Goal: Task Accomplishment & Management: Use online tool/utility

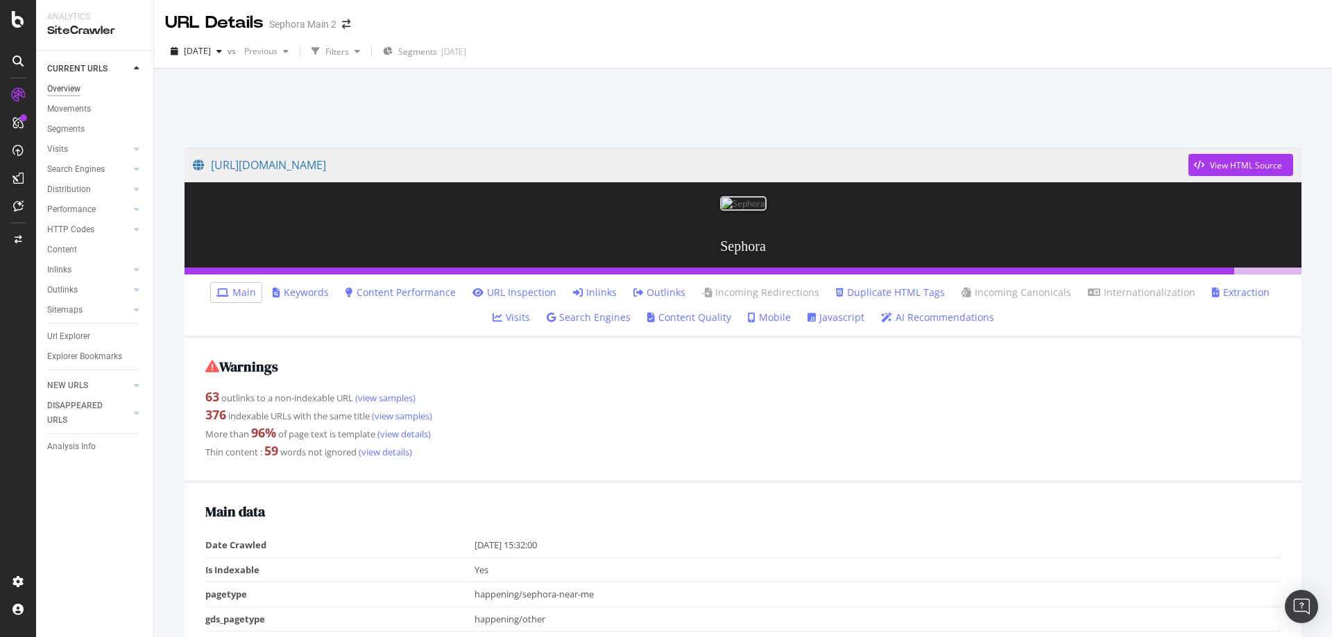
drag, startPoint x: 69, startPoint y: 91, endPoint x: 80, endPoint y: 94, distance: 11.0
click at [70, 91] on div "Overview" at bounding box center [63, 89] width 33 height 15
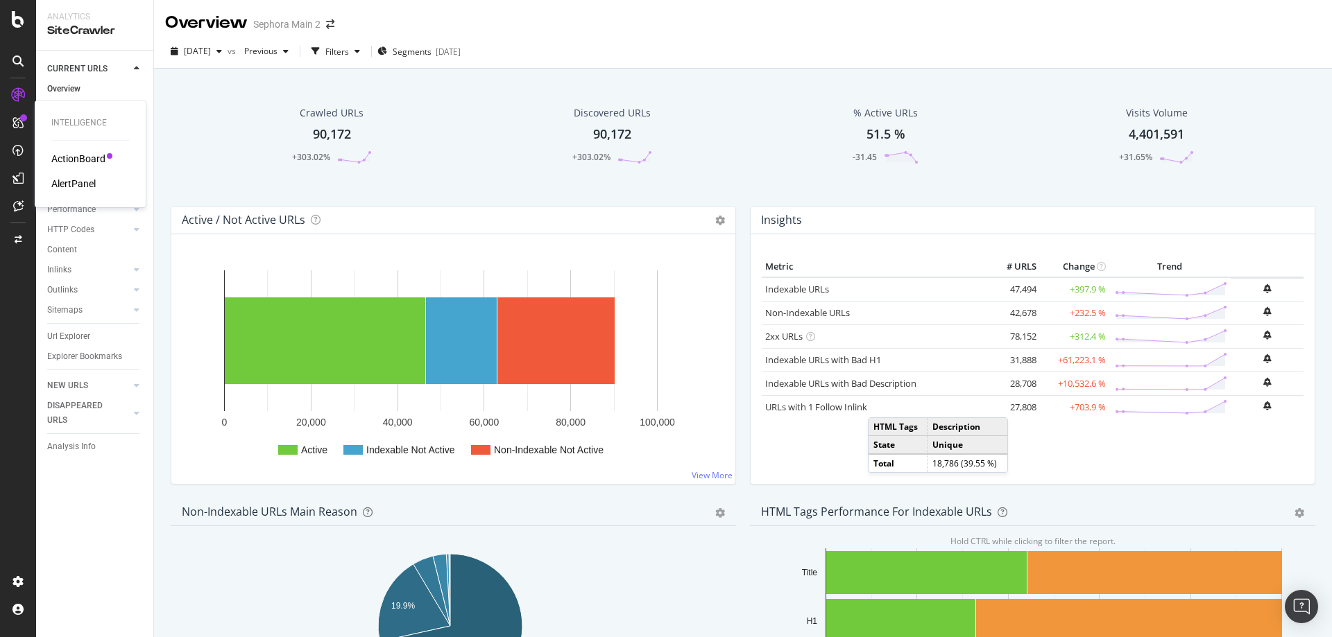
click at [83, 157] on div "ActionBoard" at bounding box center [78, 159] width 54 height 14
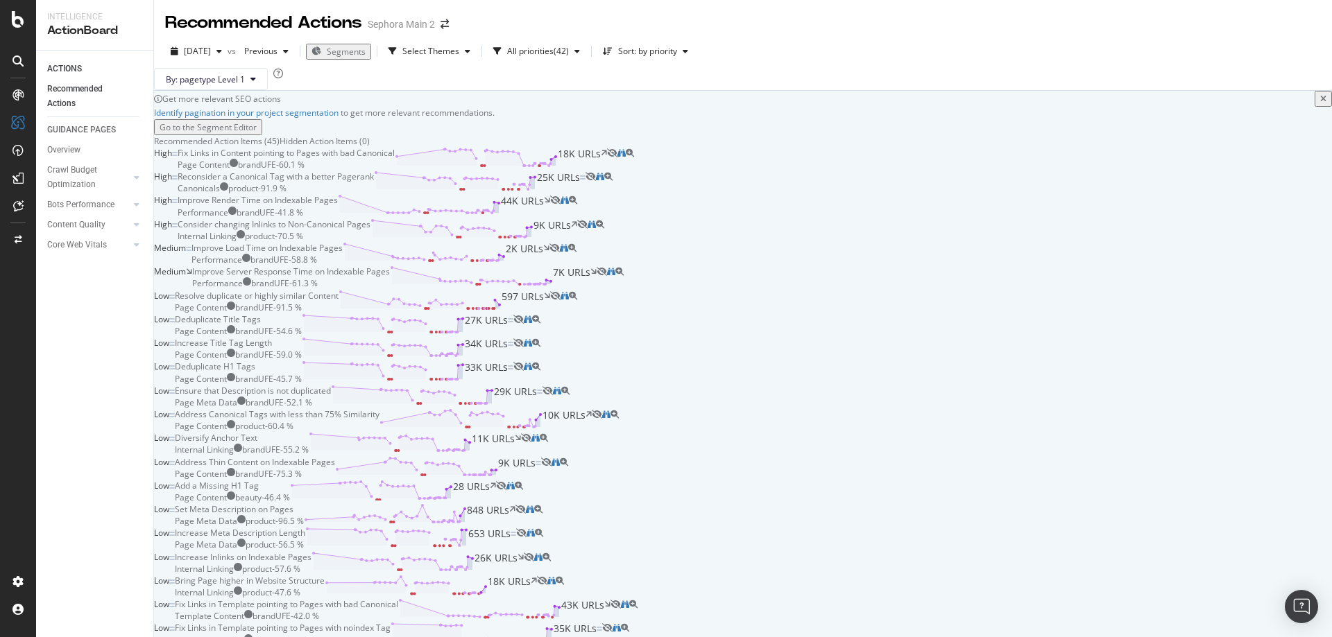
click at [395, 159] on div "Fix Links in Content pointing to Pages with bad Canonical" at bounding box center [286, 153] width 217 height 12
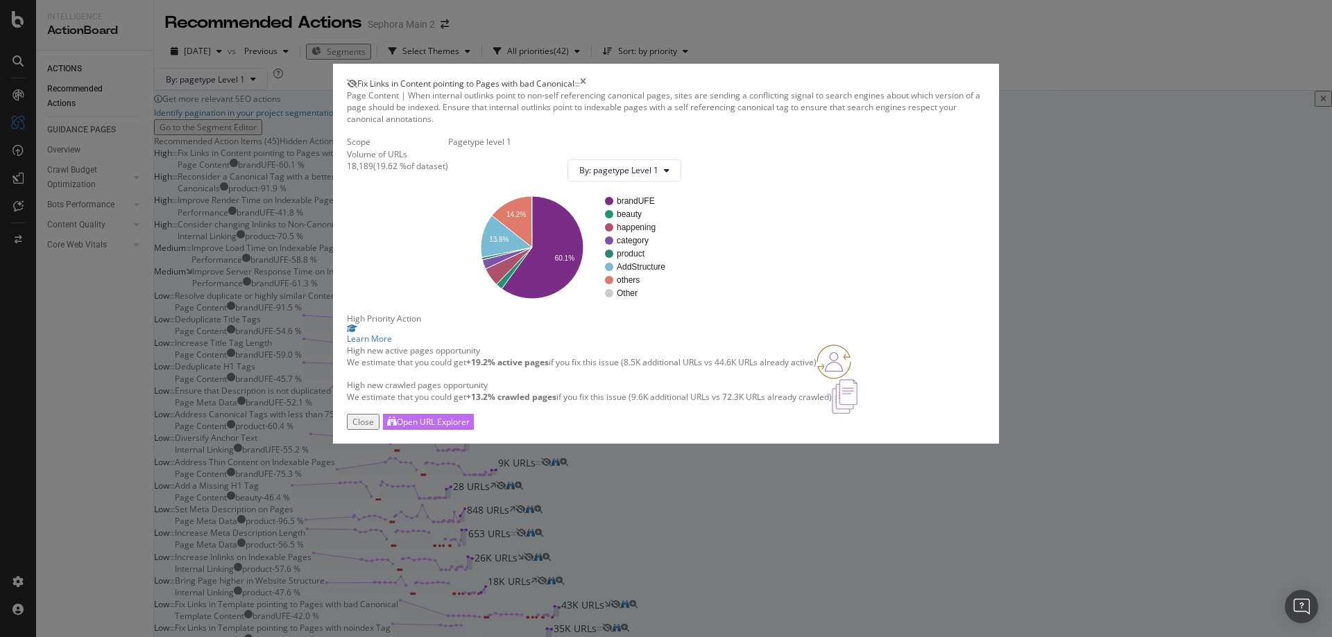
click at [470, 428] on div "Open URL Explorer" at bounding box center [433, 422] width 73 height 12
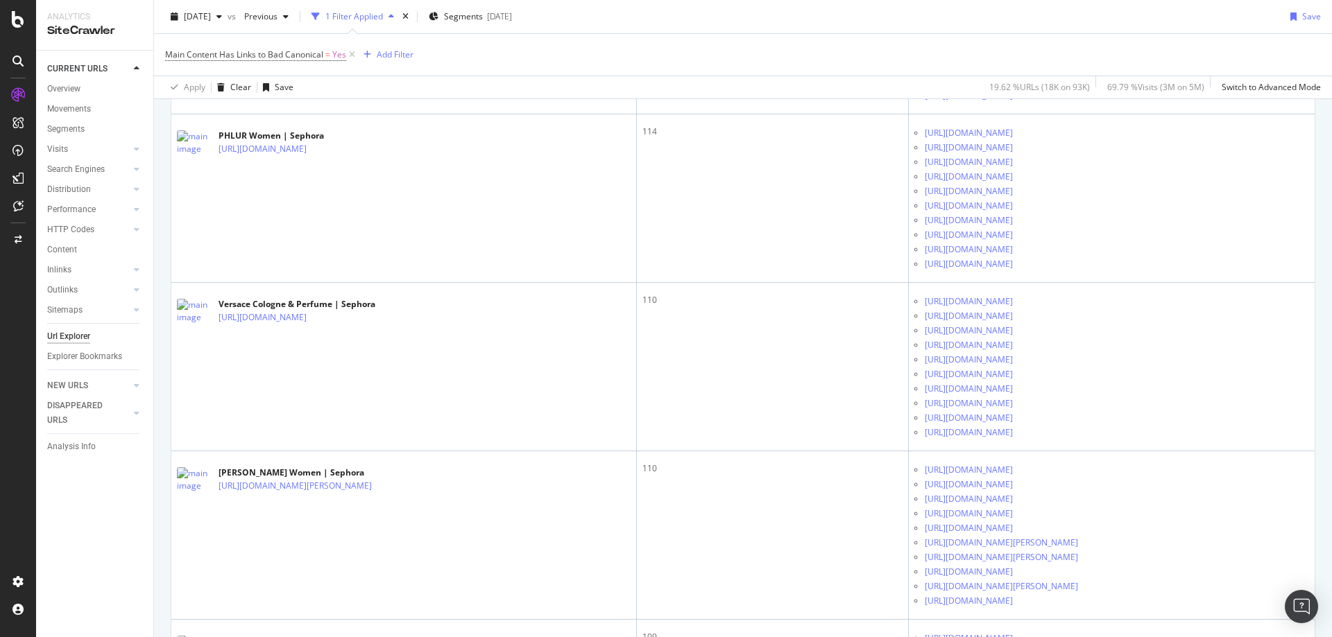
scroll to position [1526, 0]
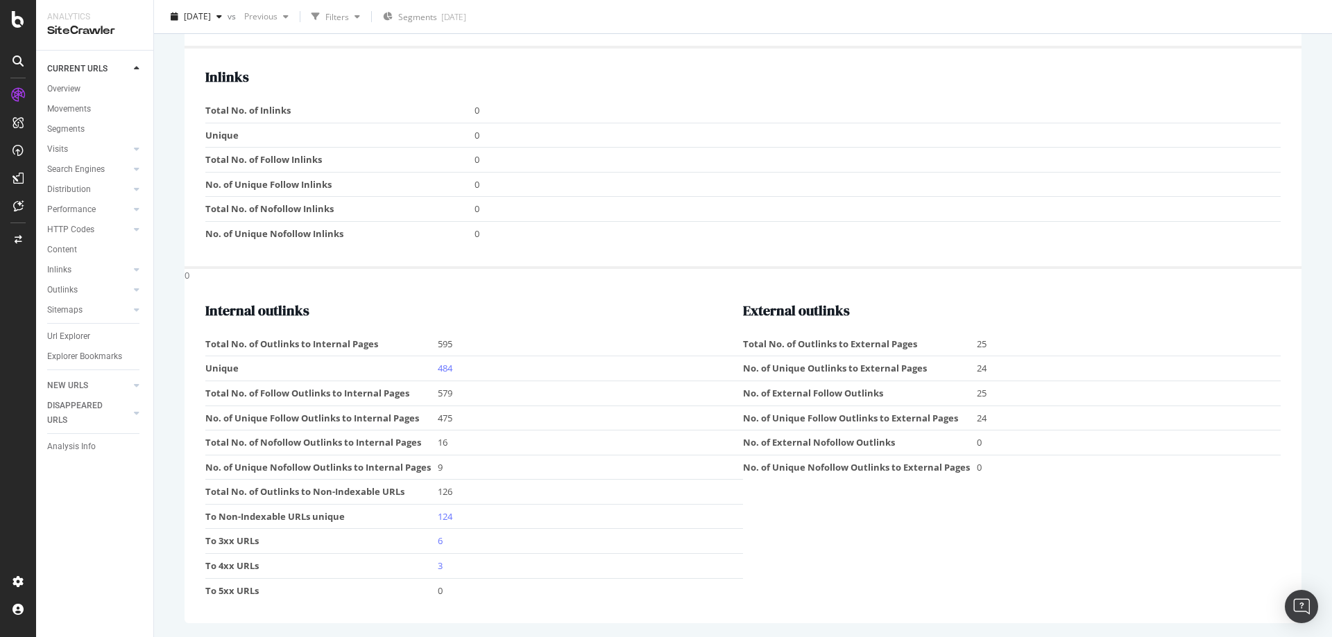
scroll to position [1666, 0]
